Goal: Task Accomplishment & Management: Manage account settings

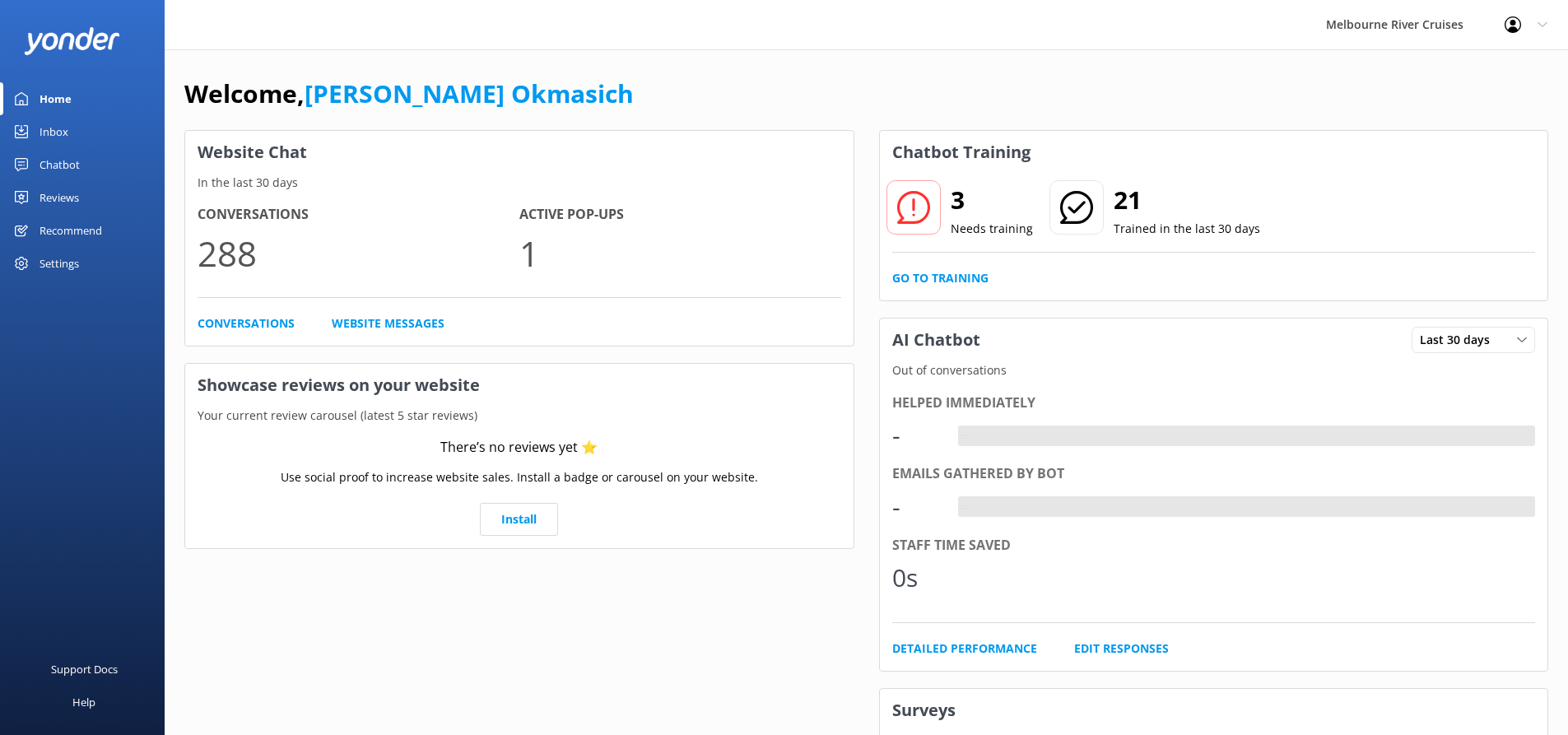
click at [63, 131] on div "Inbox" at bounding box center [53, 131] width 29 height 33
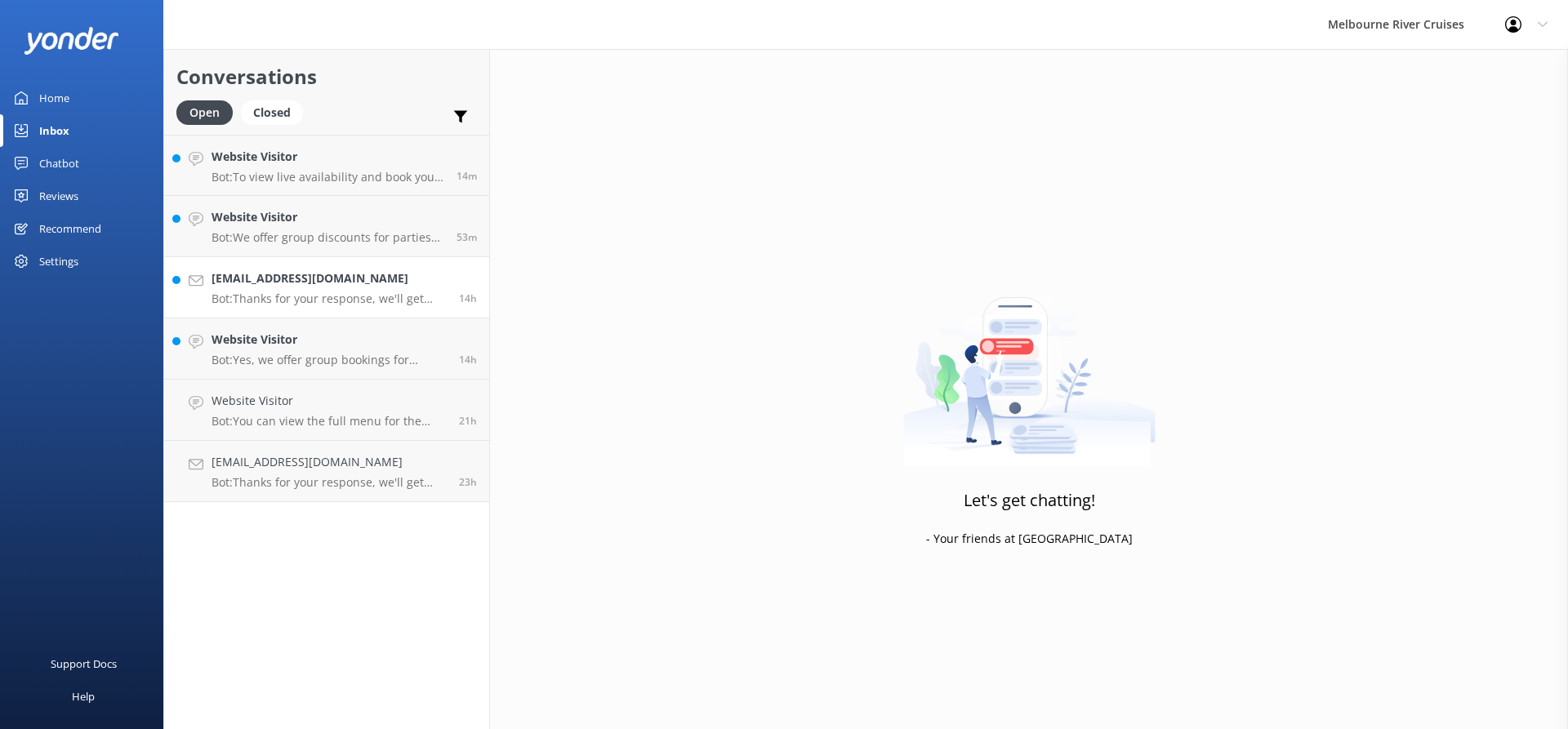
click at [385, 290] on div "[EMAIL_ADDRESS][DOMAIN_NAME] Bot: Thanks for your response, we'll get back to y…" at bounding box center [329, 287] width 235 height 36
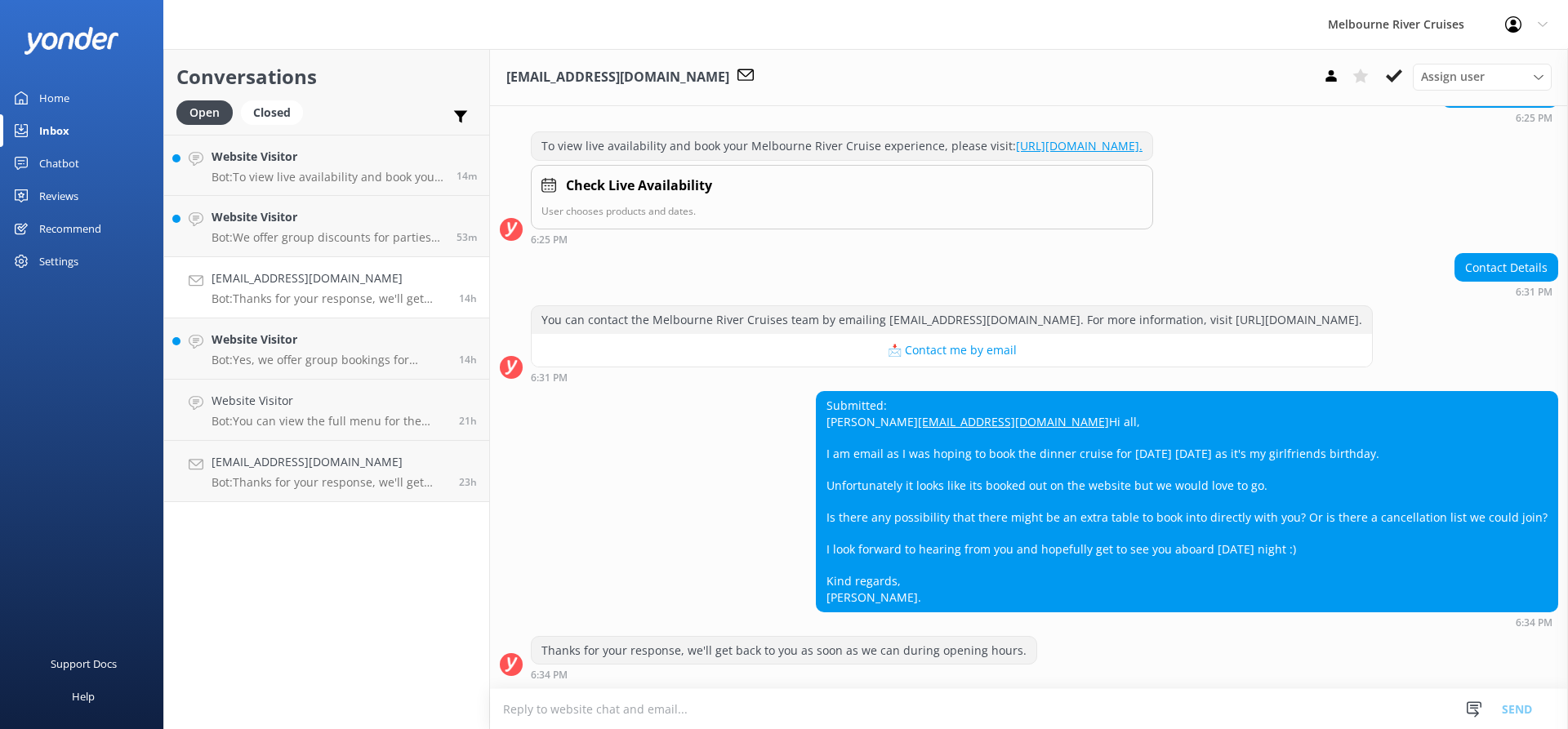
scroll to position [271, 0]
click at [1531, 82] on div "Assign user" at bounding box center [1482, 76] width 130 height 18
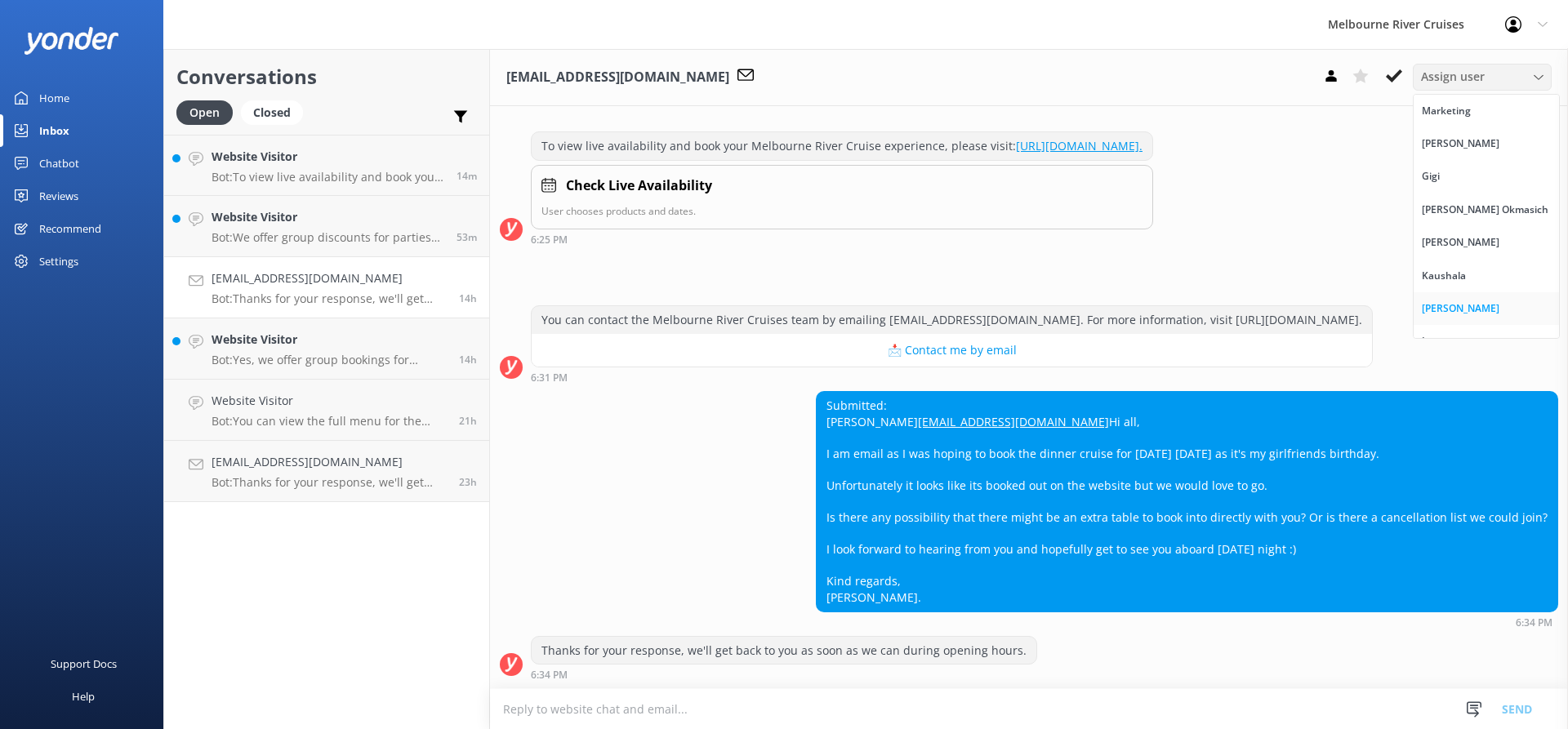
click at [1453, 303] on div "[PERSON_NAME]" at bounding box center [1460, 308] width 77 height 17
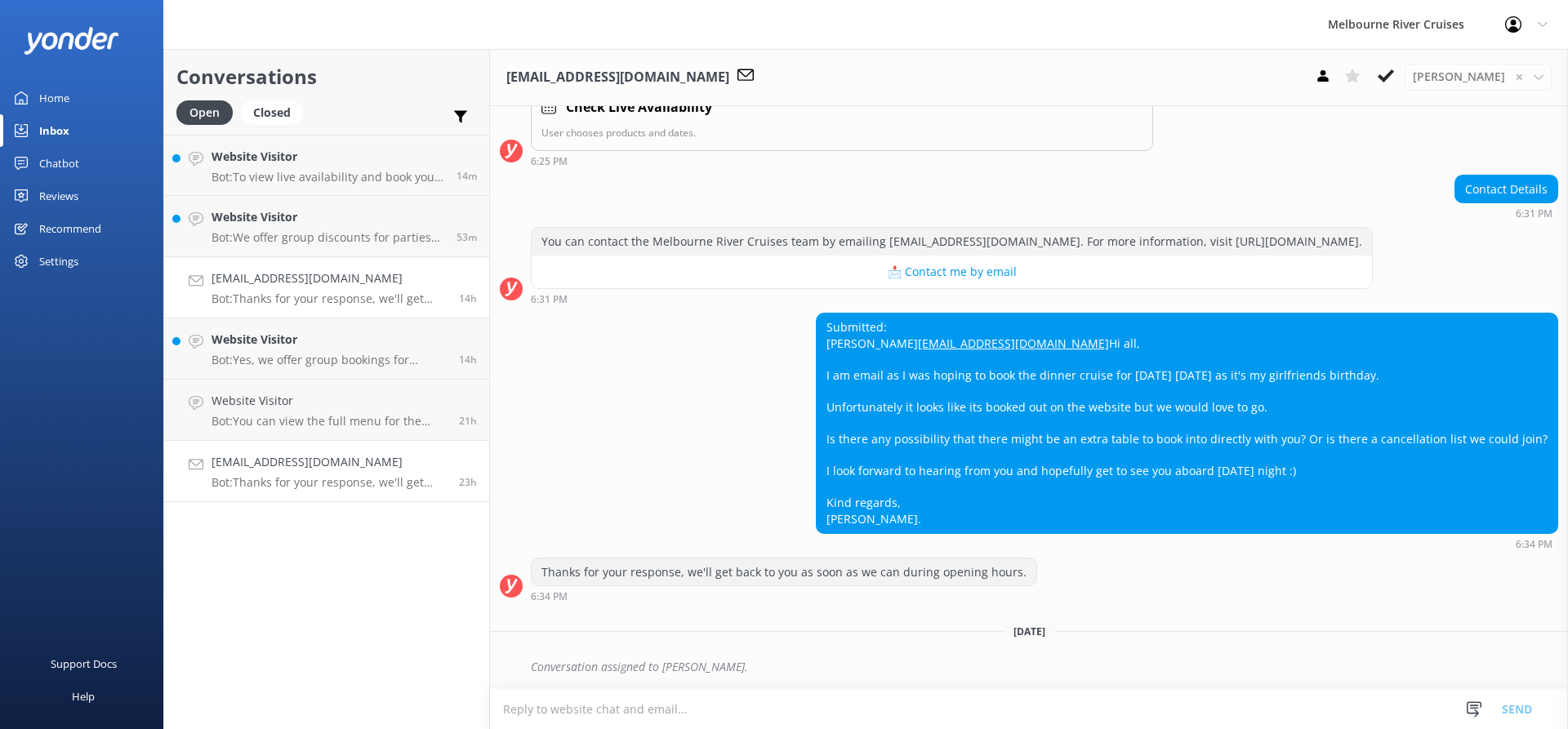
scroll to position [349, 0]
click at [362, 411] on div "Website Visitor Bot: You can view the full menu for the Spirit of Melbourne Lun…" at bounding box center [329, 409] width 235 height 36
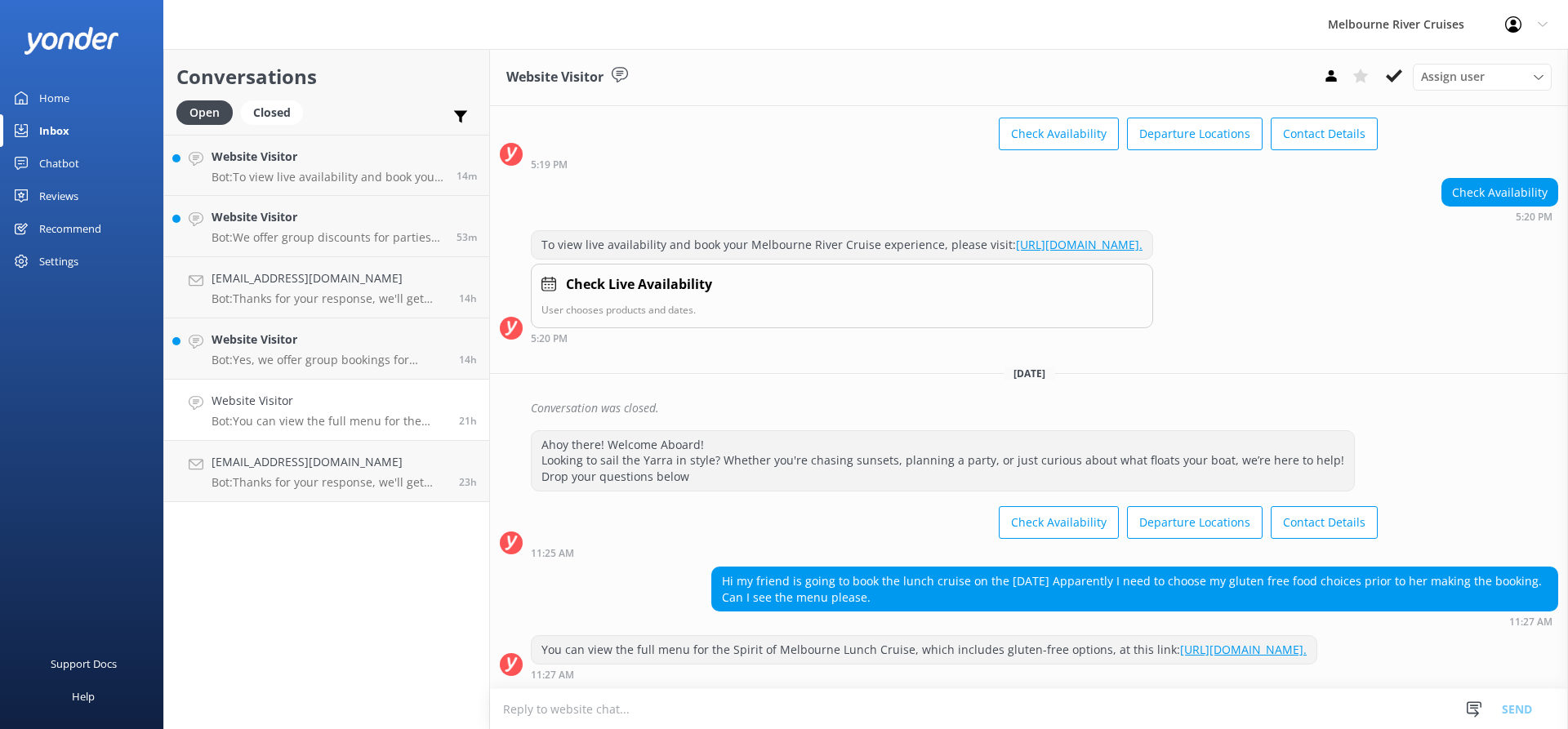
scroll to position [140, 0]
click at [1400, 73] on use at bounding box center [1394, 75] width 17 height 13
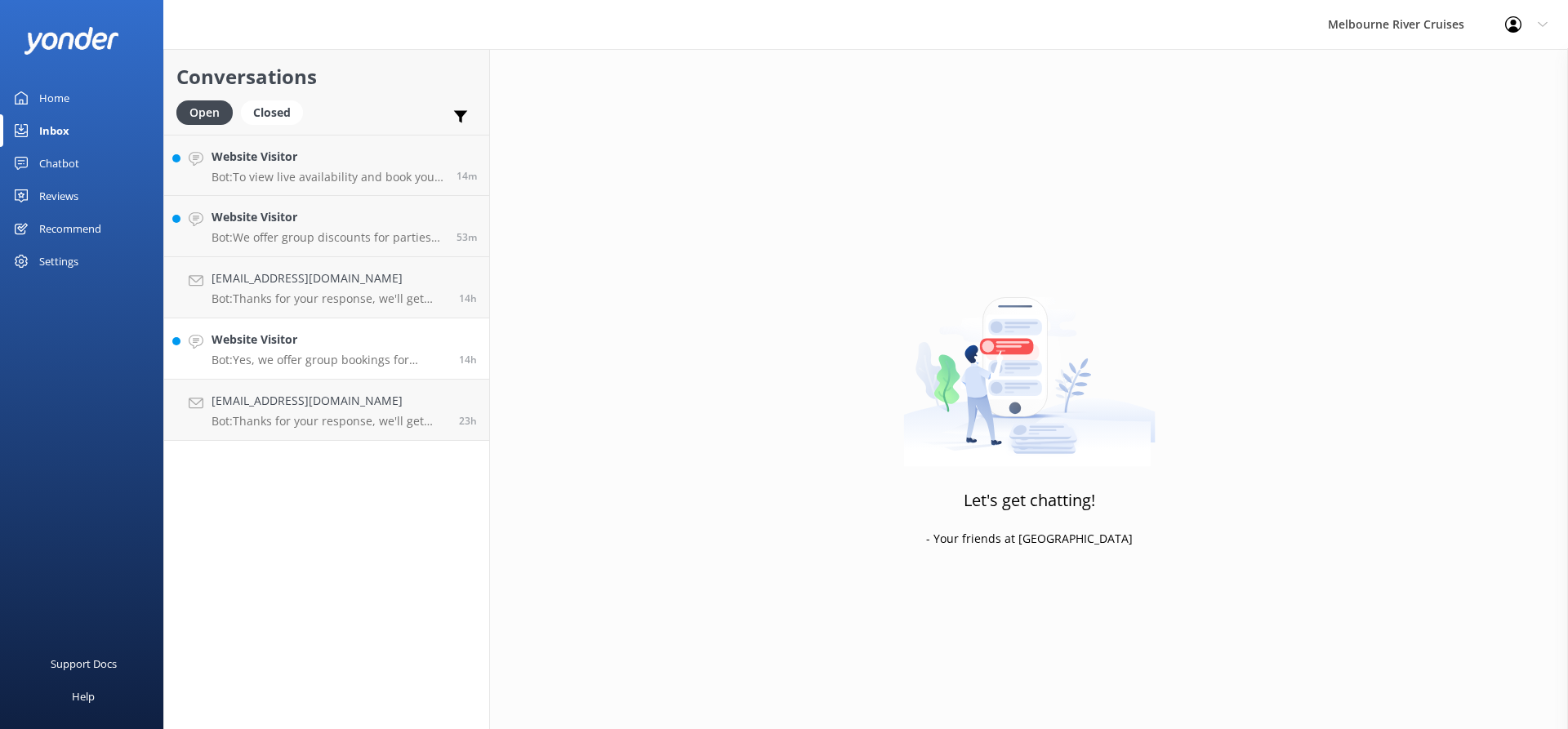
click at [357, 347] on h4 "Website Visitor" at bounding box center [329, 340] width 235 height 18
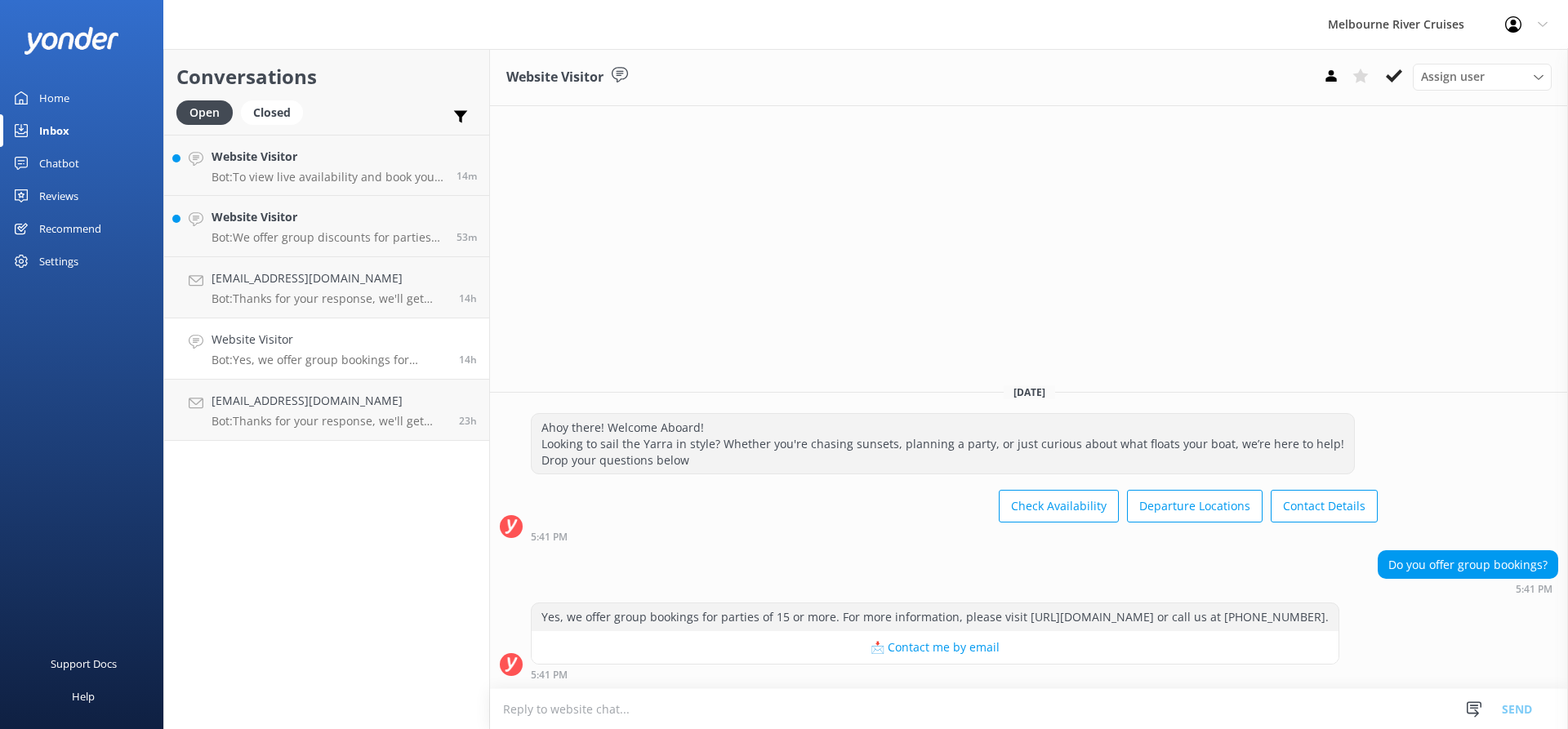
click at [1409, 71] on div "Assign user Marketing [PERSON_NAME] [PERSON_NAME] Okmasich [PERSON_NAME] [PERSO…" at bounding box center [1434, 76] width 235 height 26
click at [1397, 81] on icon at bounding box center [1394, 75] width 17 height 17
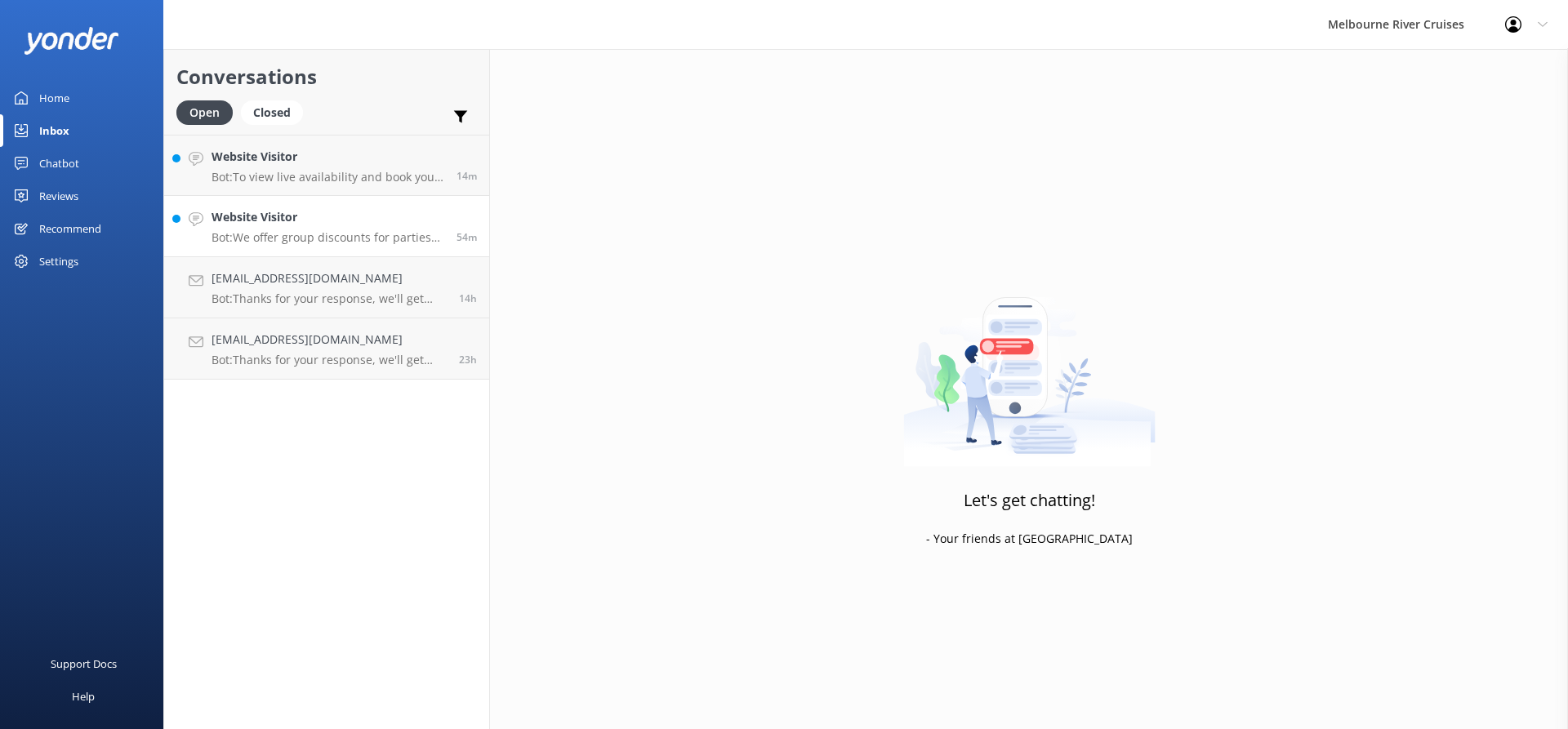
click at [328, 215] on h4 "Website Visitor" at bounding box center [328, 217] width 233 height 18
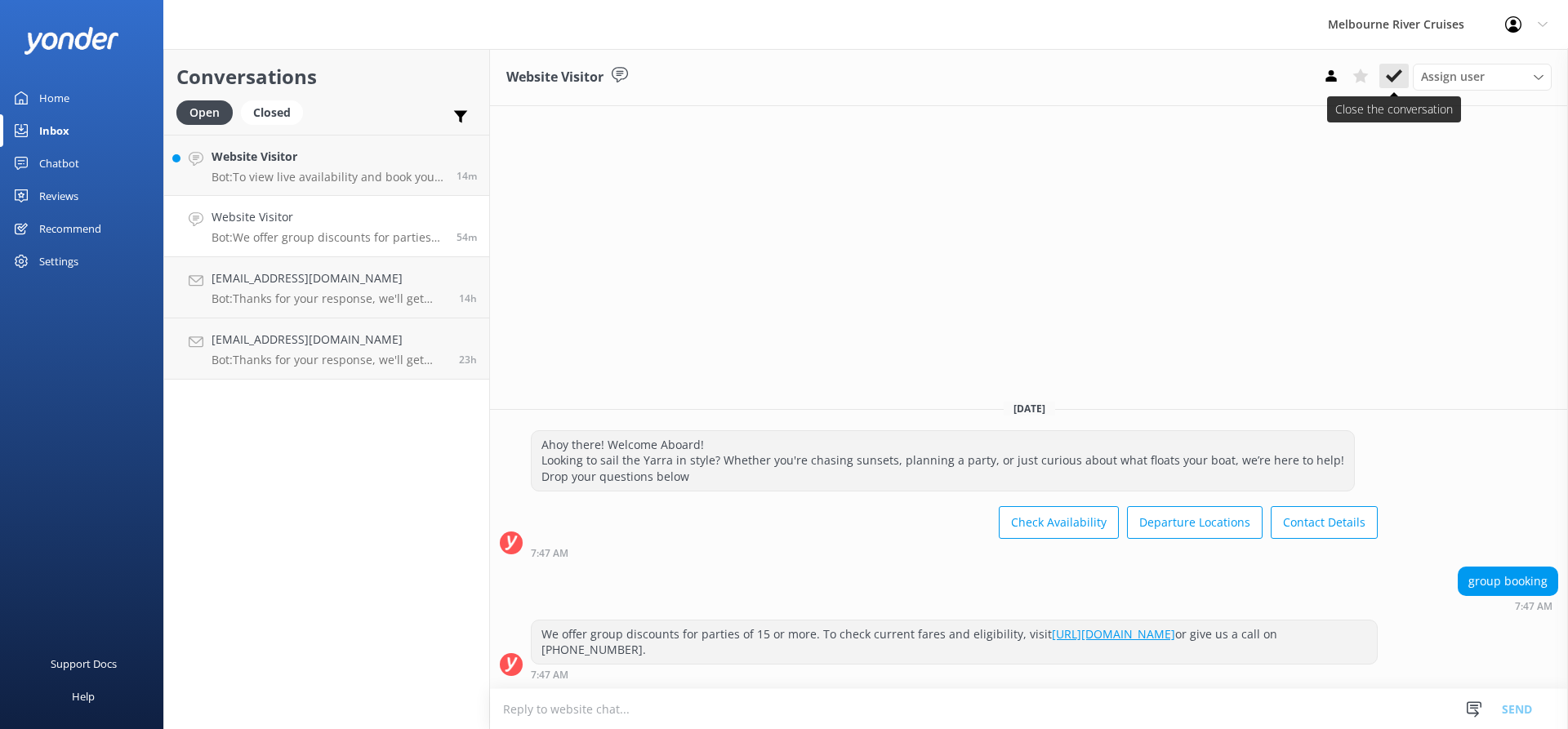
click at [1390, 75] on icon at bounding box center [1394, 75] width 17 height 17
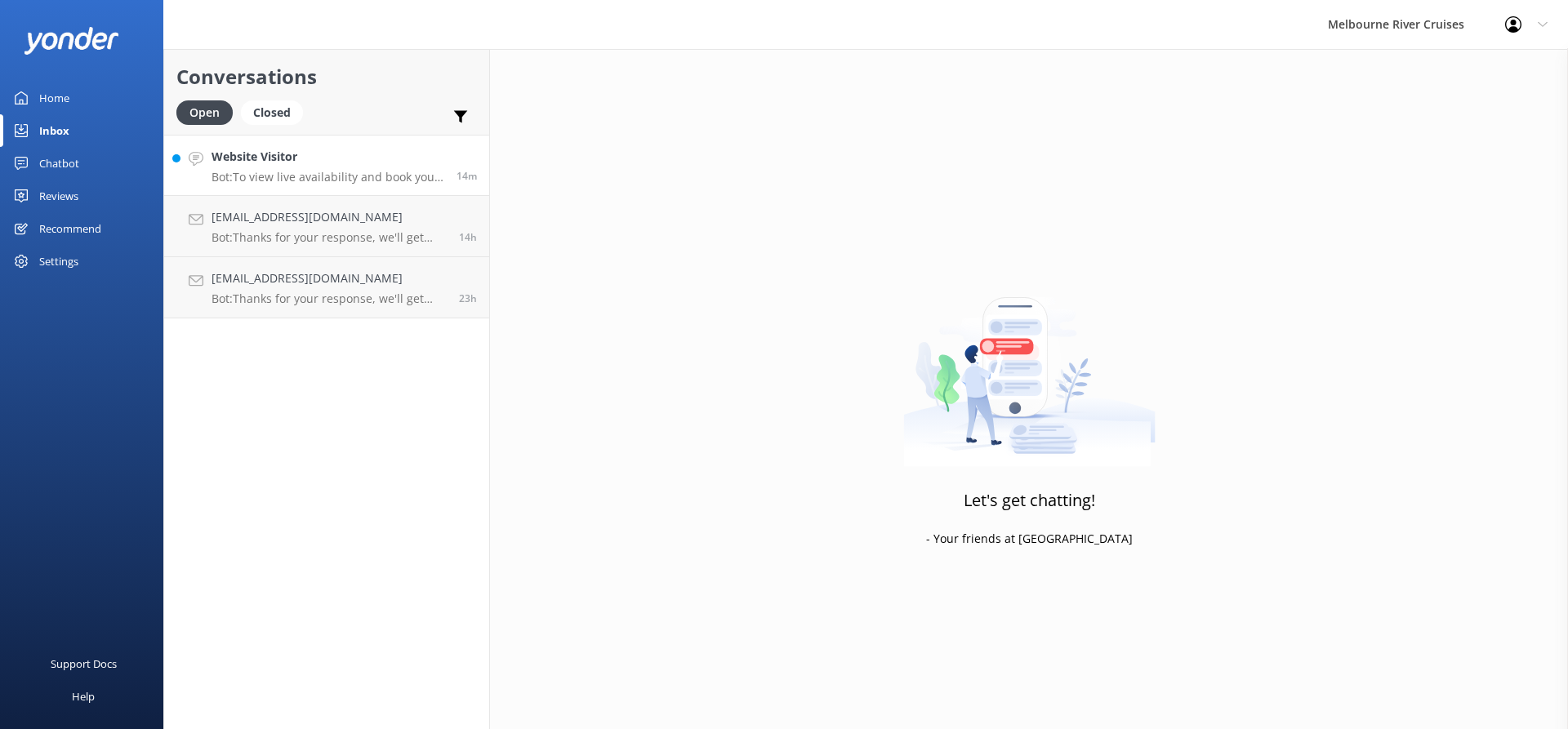
click at [289, 156] on h4 "Website Visitor" at bounding box center [328, 157] width 233 height 18
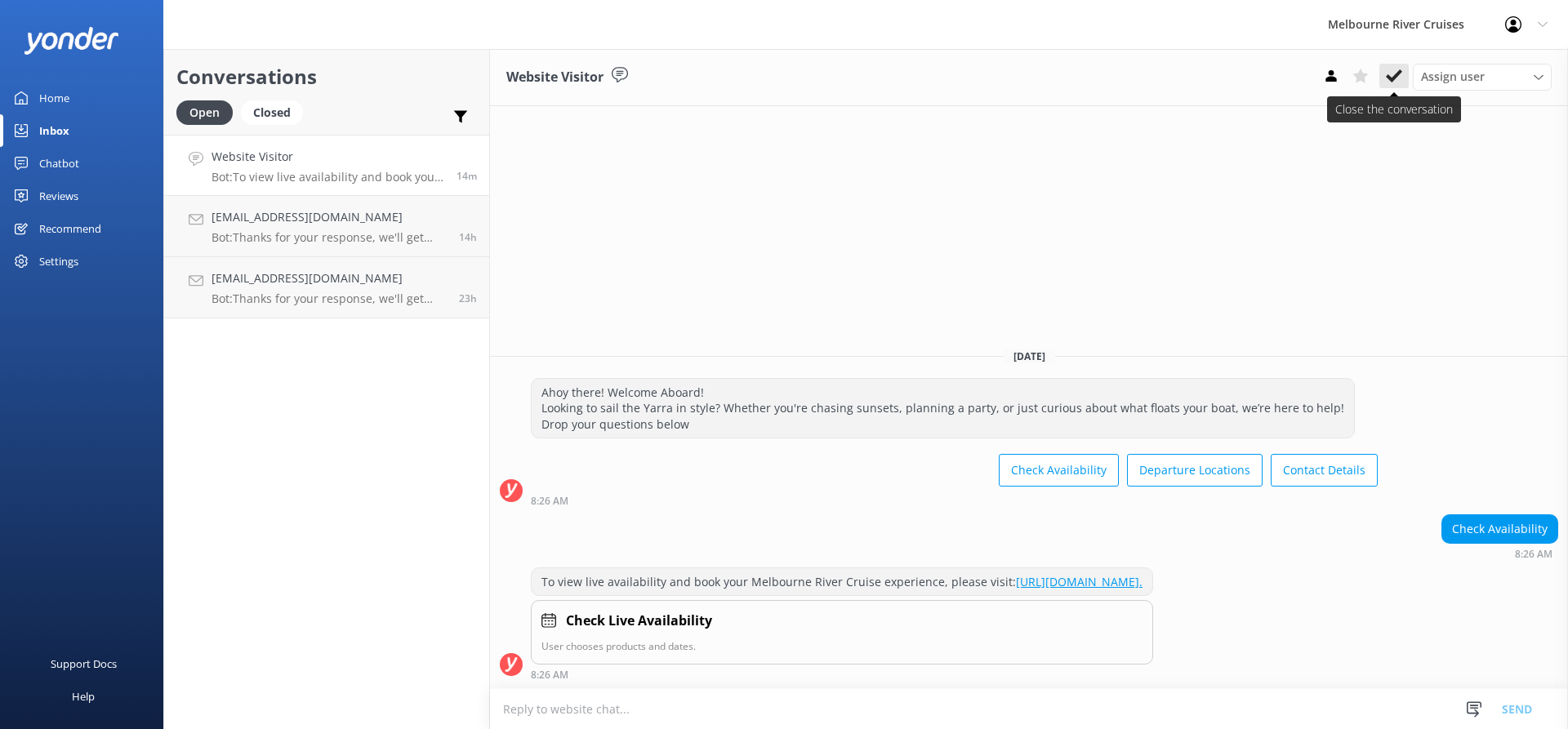
click at [1396, 76] on use at bounding box center [1394, 75] width 17 height 13
